Goal: Task Accomplishment & Management: Manage account settings

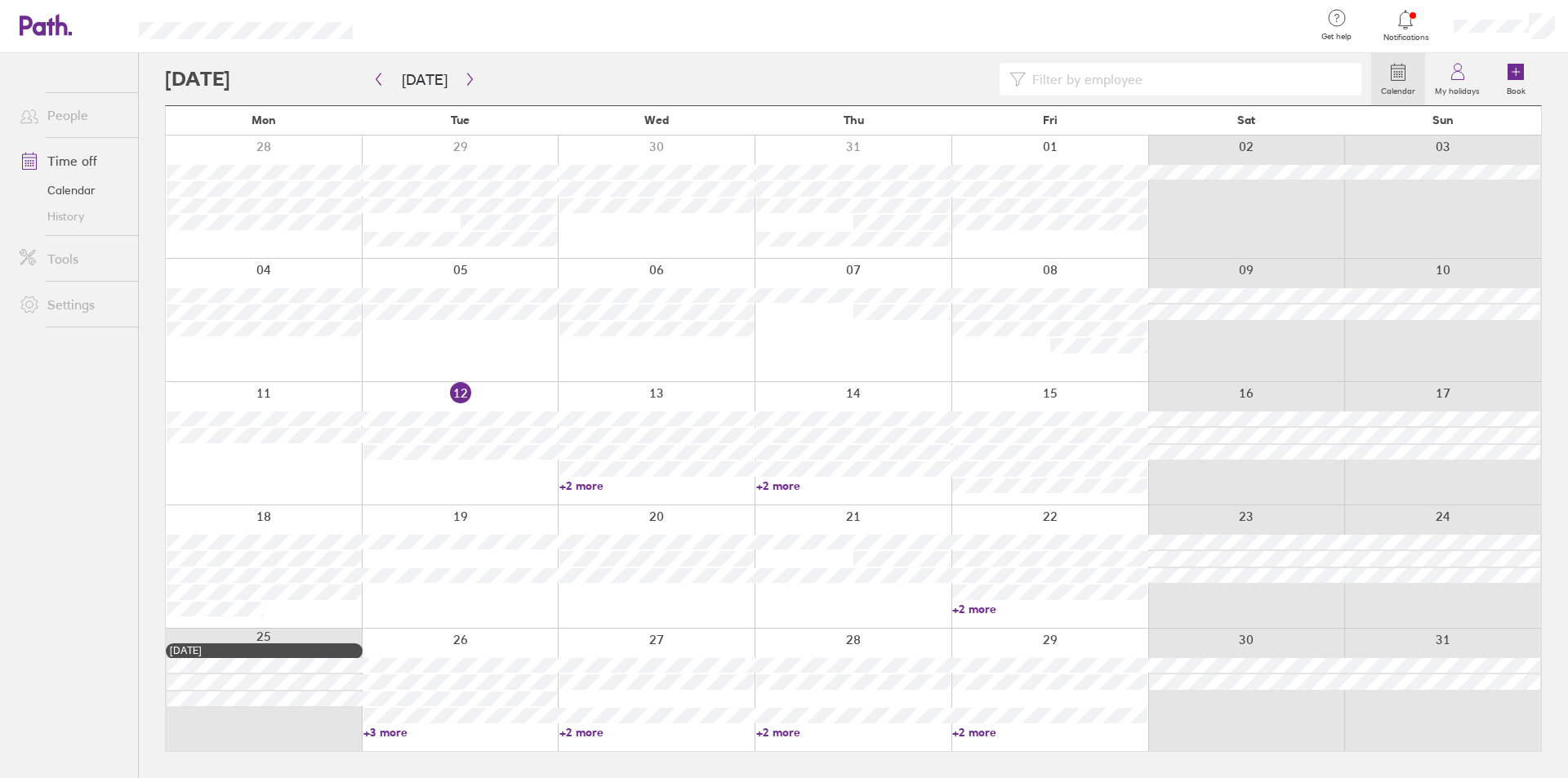
click at [975, 733] on link "+2 more" at bounding box center [1050, 733] width 195 height 15
click at [464, 77] on icon "button" at bounding box center [470, 79] width 12 height 13
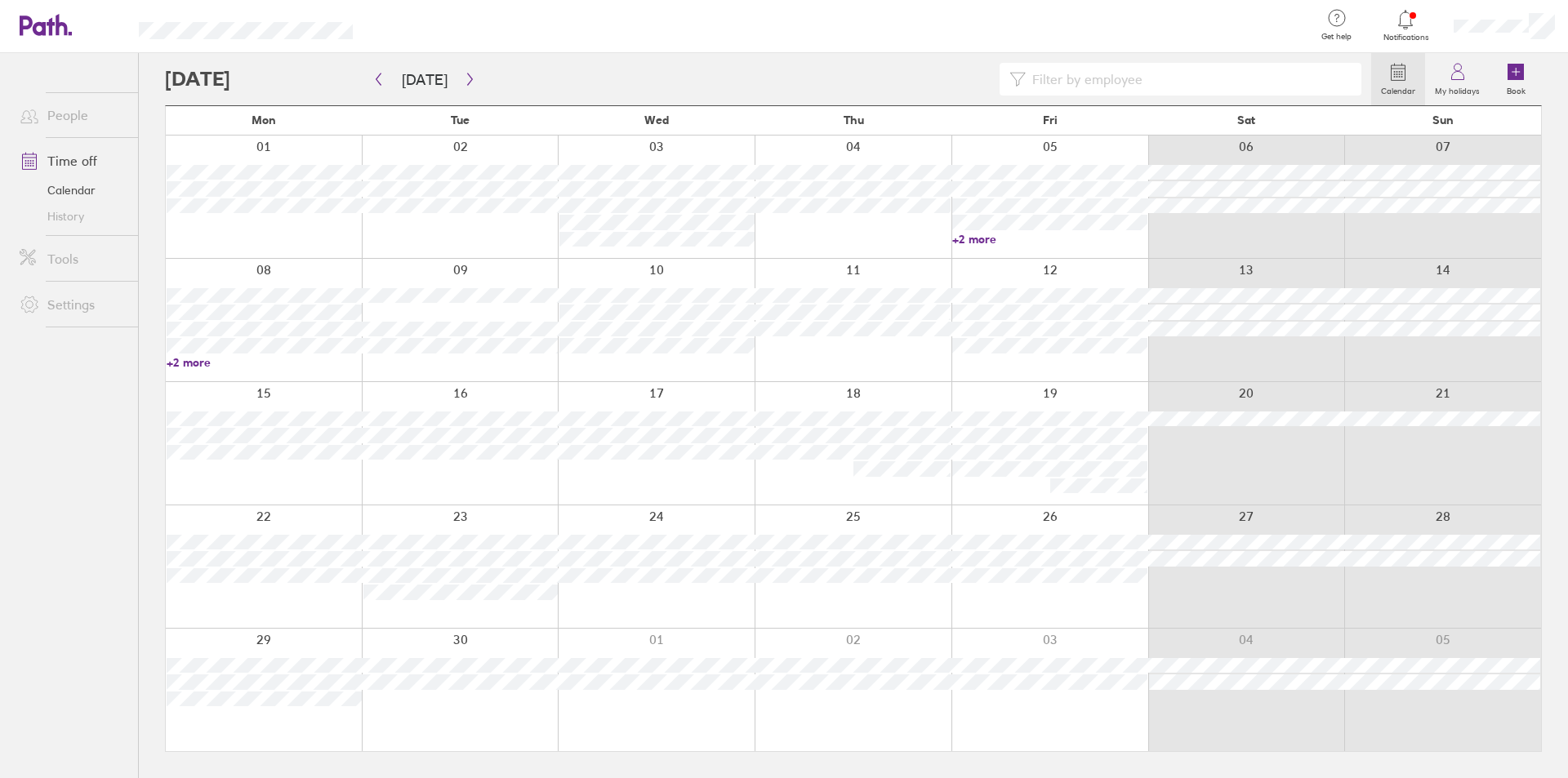
click at [969, 239] on link "+2 more" at bounding box center [1050, 240] width 195 height 15
click at [180, 361] on link "+2 more" at bounding box center [264, 363] width 195 height 15
click at [200, 364] on link "+2 more" at bounding box center [264, 363] width 195 height 15
click at [33, 622] on ul "People Time off Calendar History Tools Settings" at bounding box center [69, 388] width 138 height 671
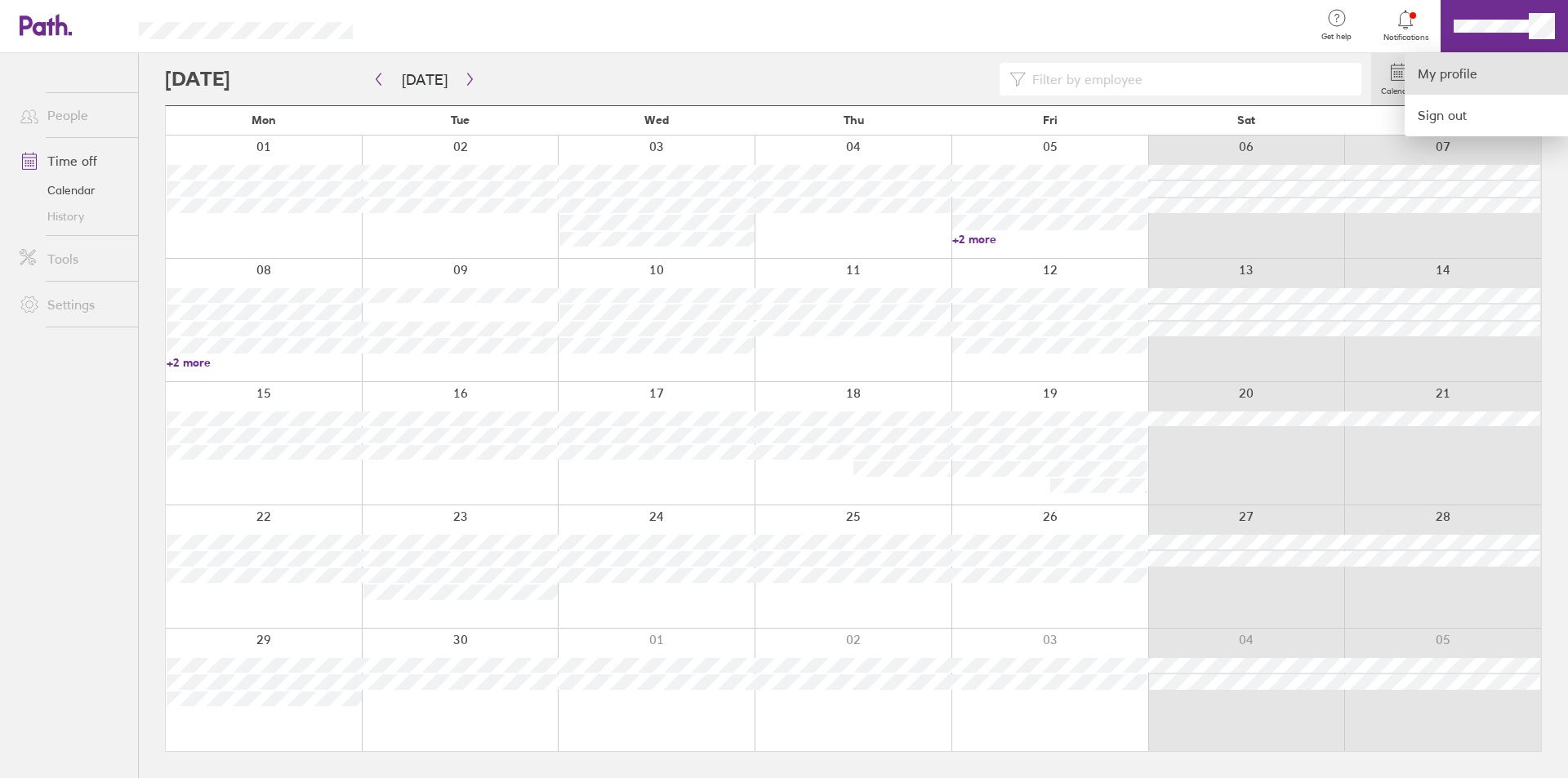
click at [1434, 71] on link "My profile" at bounding box center [1486, 73] width 163 height 42
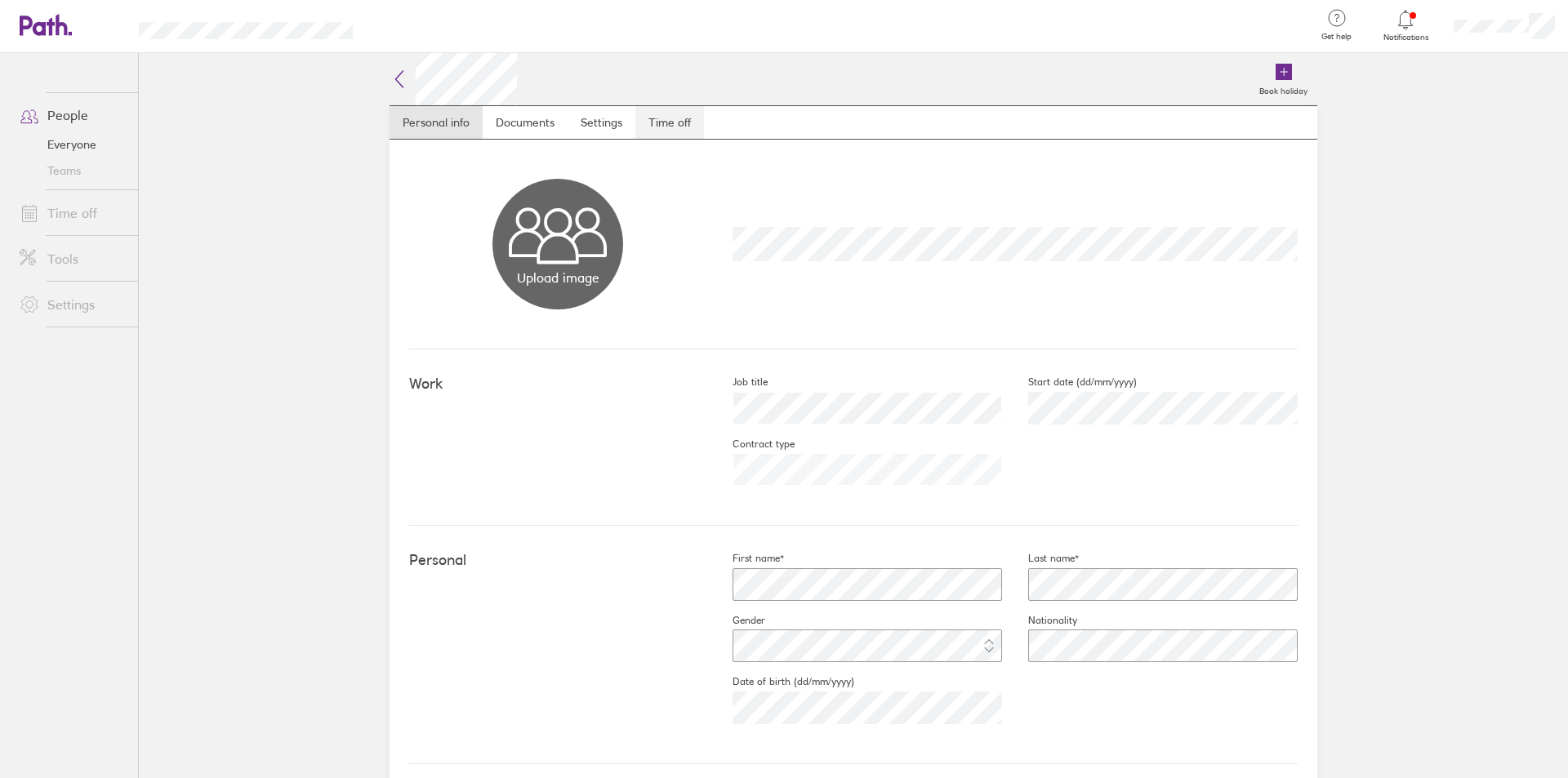
click at [656, 124] on link "Time off" at bounding box center [669, 122] width 69 height 32
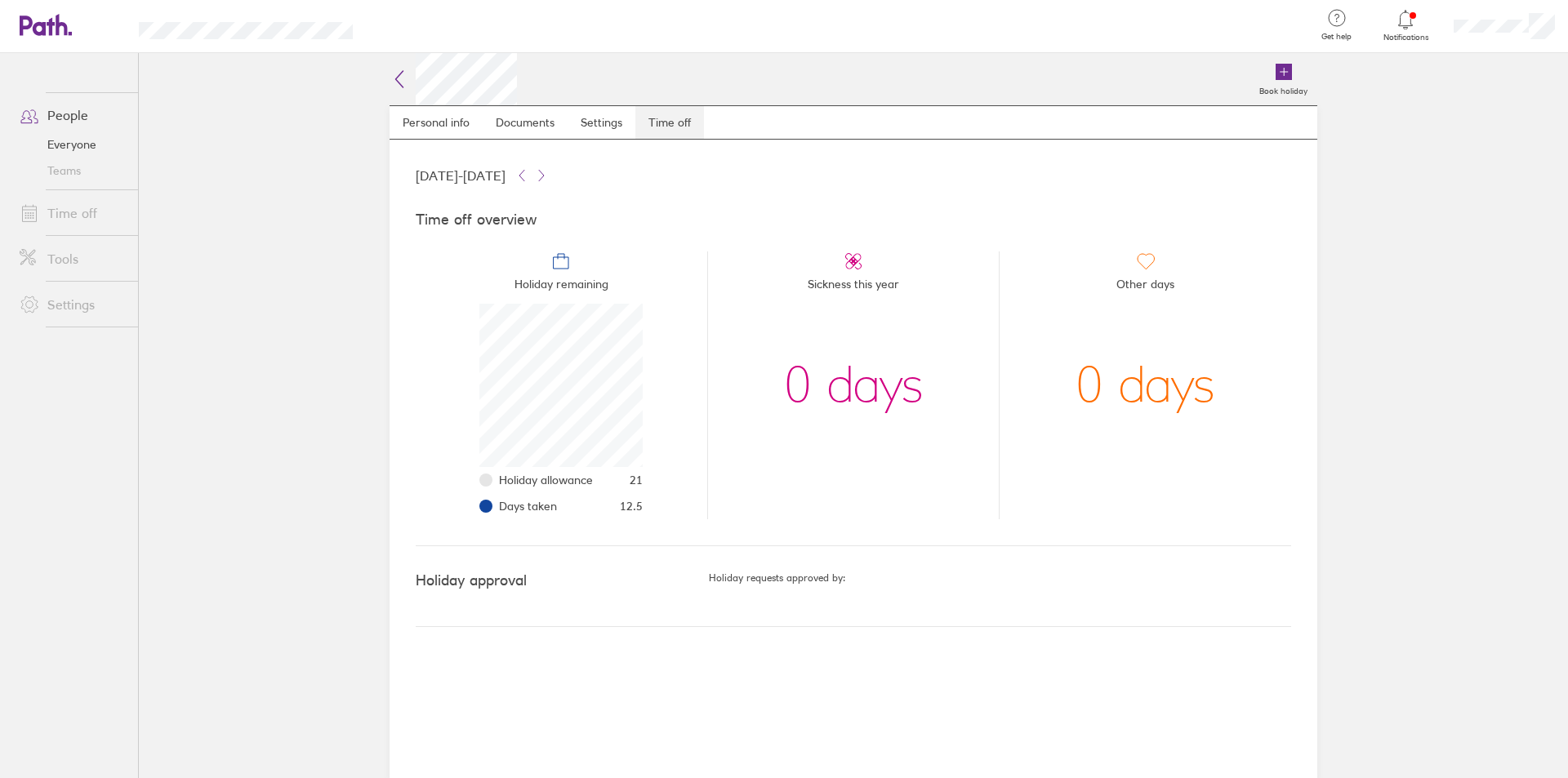
scroll to position [163, 163]
